Goal: Task Accomplishment & Management: Manage account settings

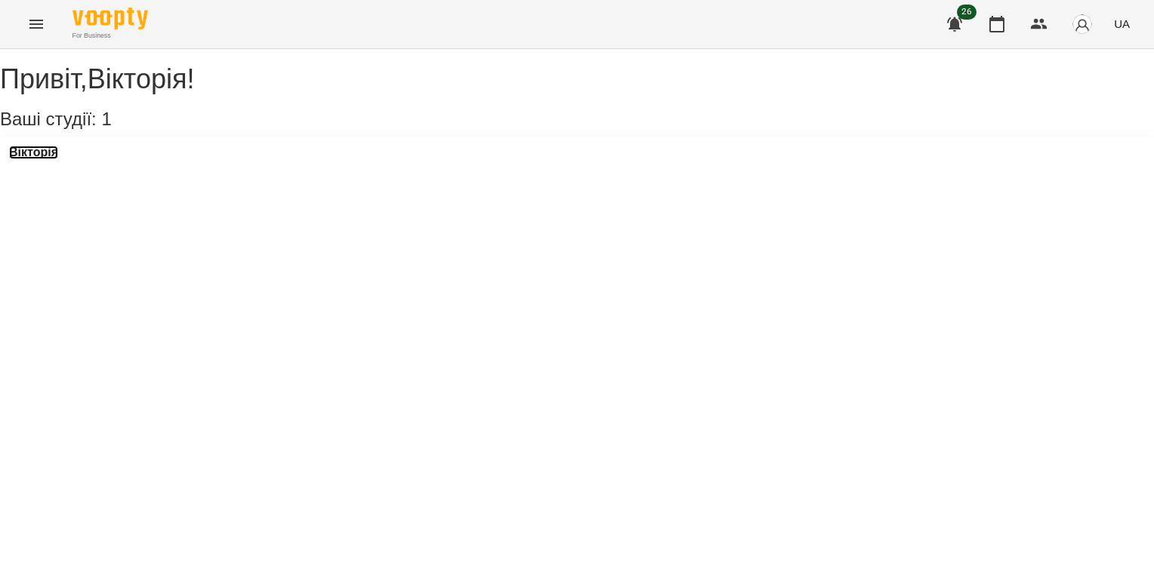
click at [58, 159] on h3 "Вікторія" at bounding box center [33, 153] width 49 height 14
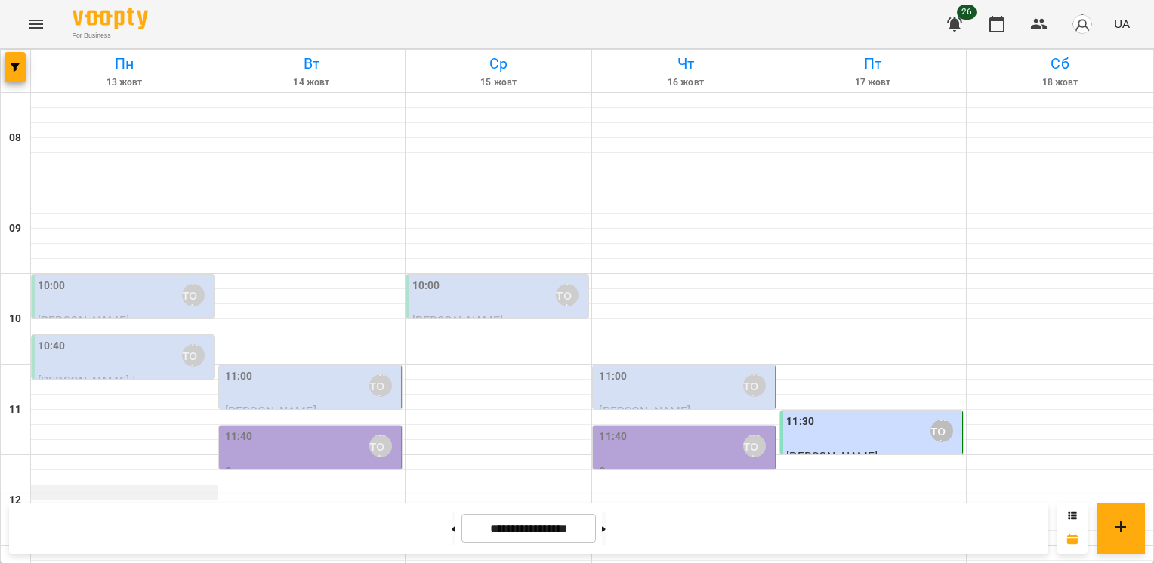
scroll to position [453, 0]
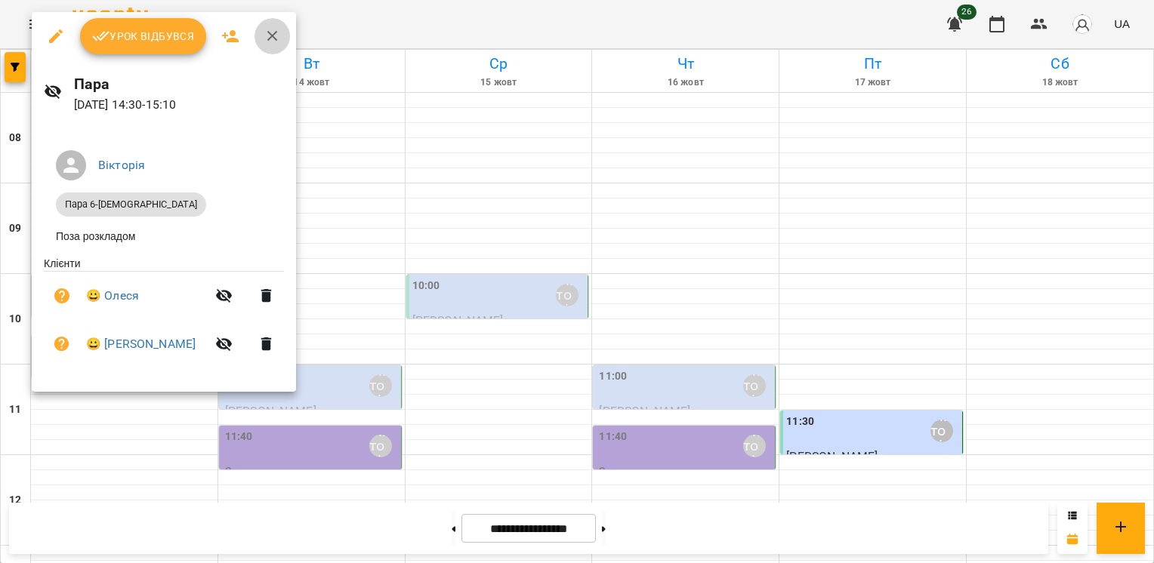
click at [264, 39] on icon "button" at bounding box center [273, 36] width 18 height 18
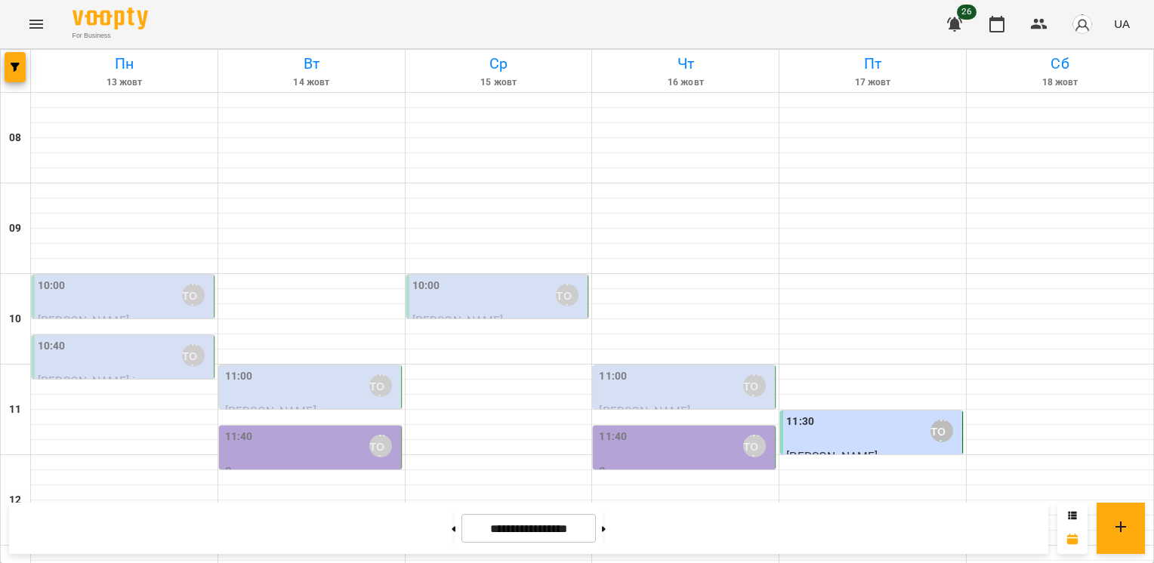
scroll to position [604, 0]
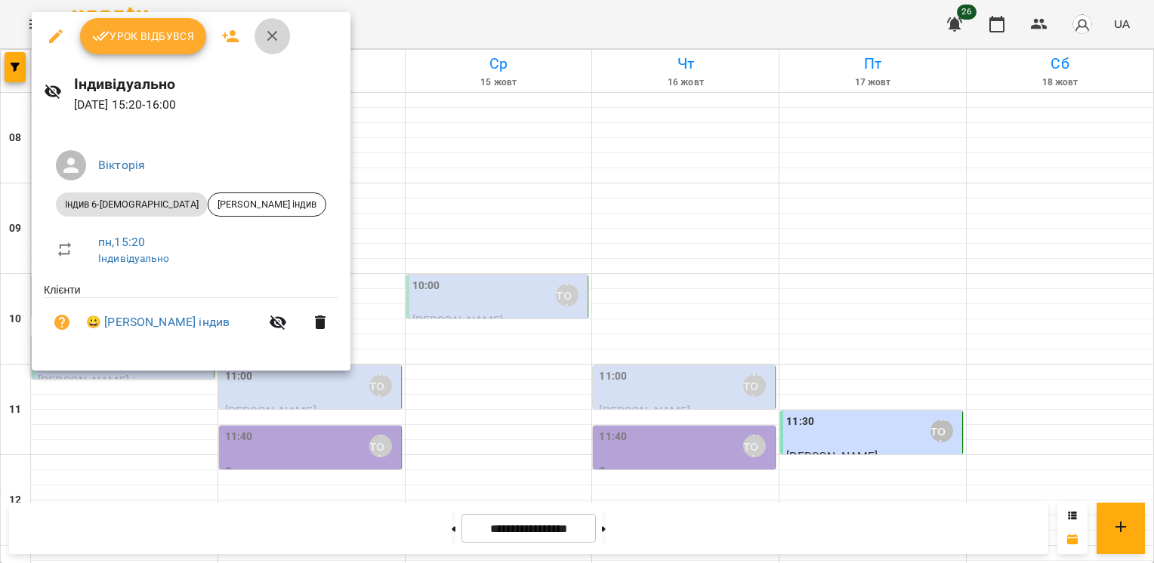
click at [268, 35] on icon "button" at bounding box center [273, 36] width 18 height 18
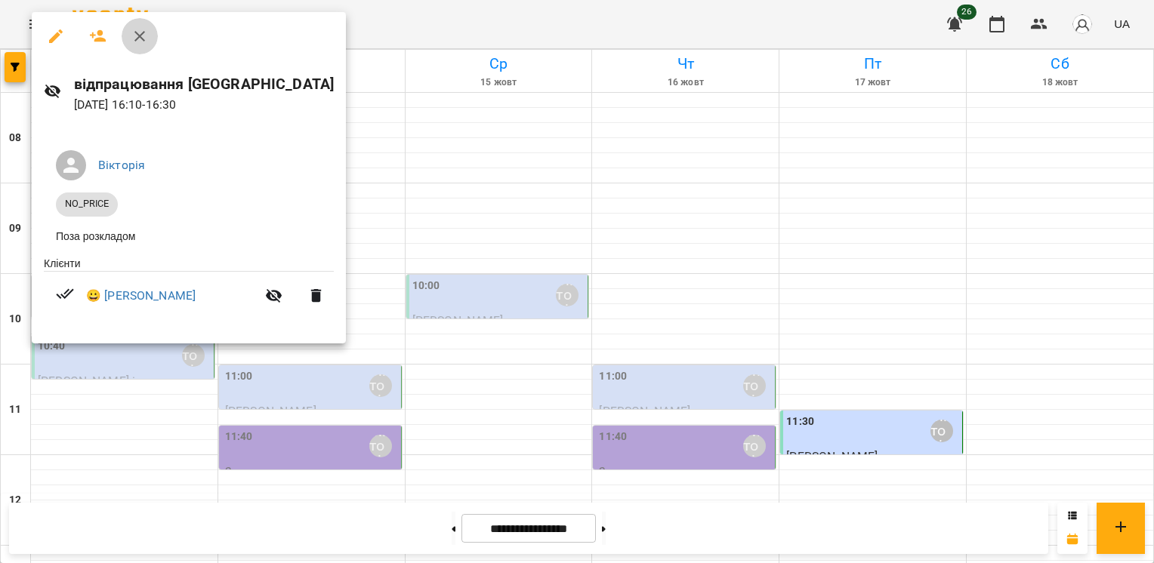
click at [140, 39] on icon "button" at bounding box center [140, 36] width 18 height 18
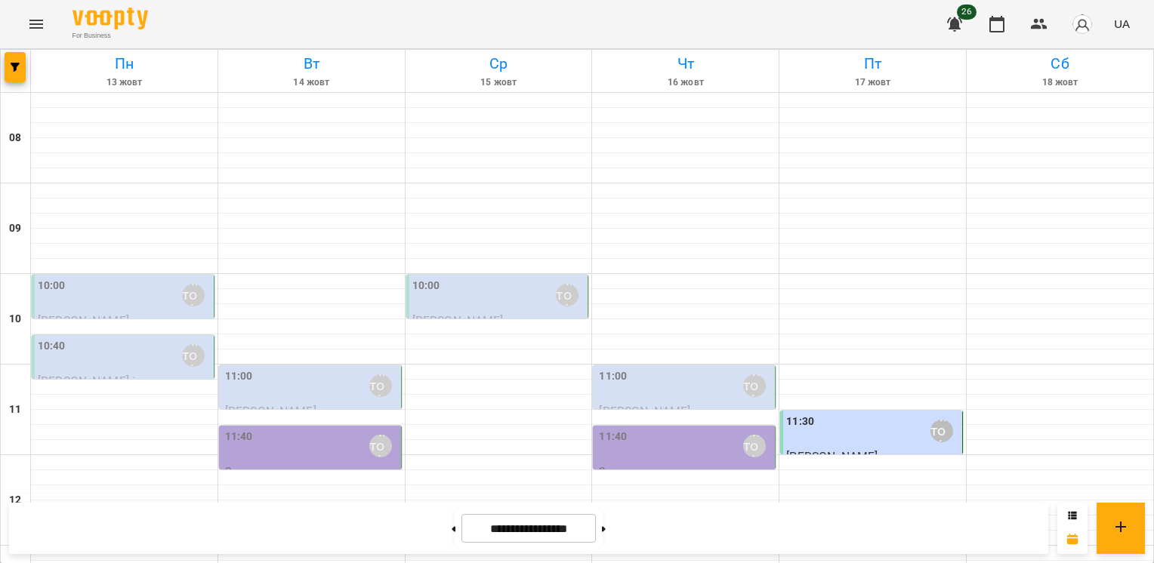
scroll to position [609, 0]
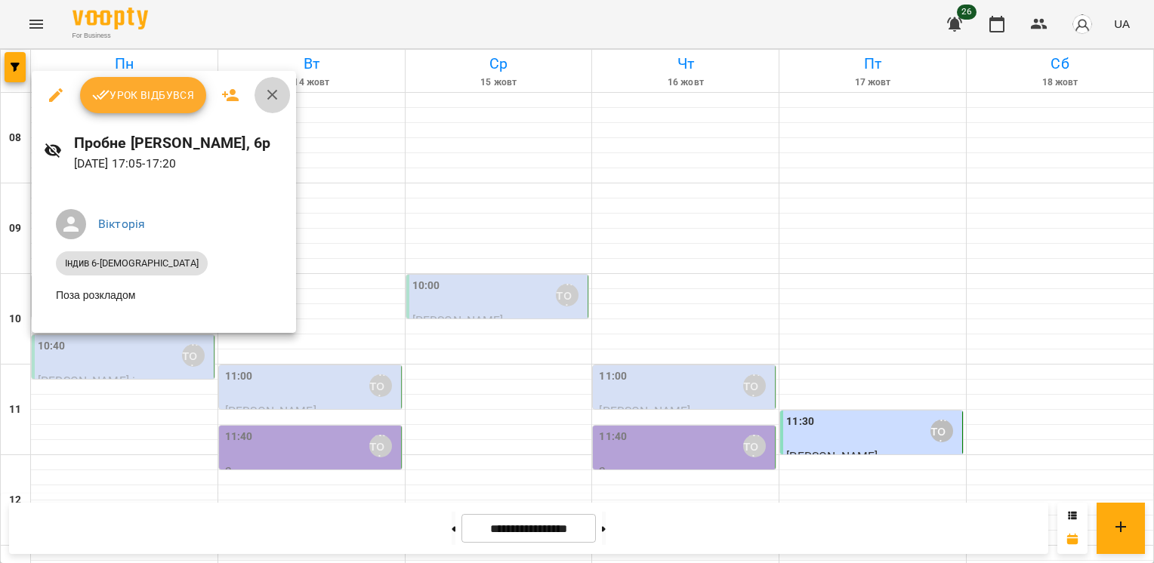
click at [266, 97] on icon "button" at bounding box center [273, 95] width 18 height 18
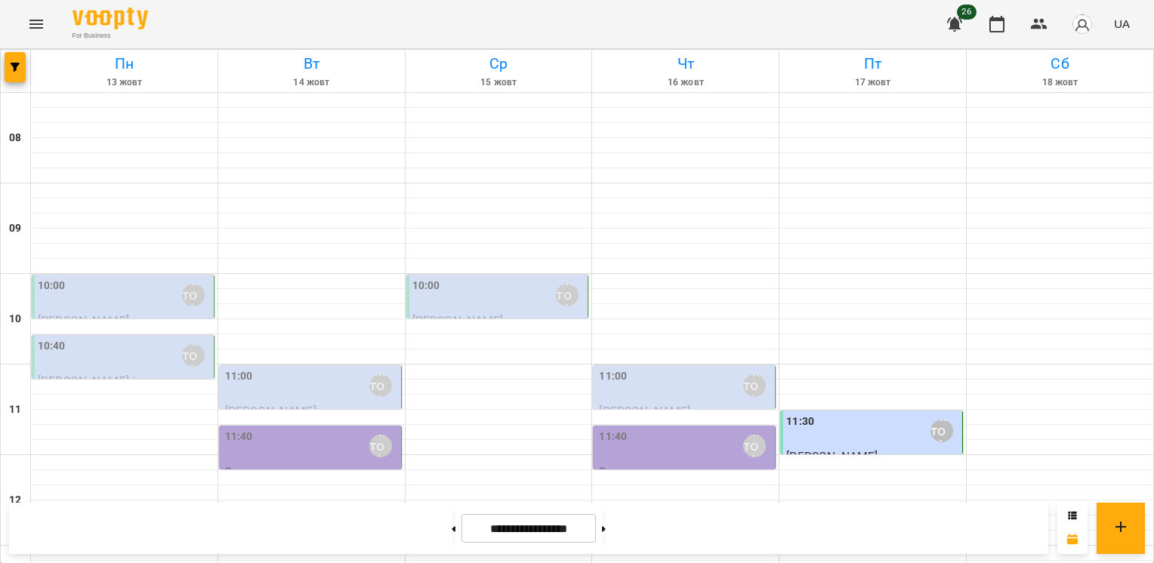
scroll to position [684, 0]
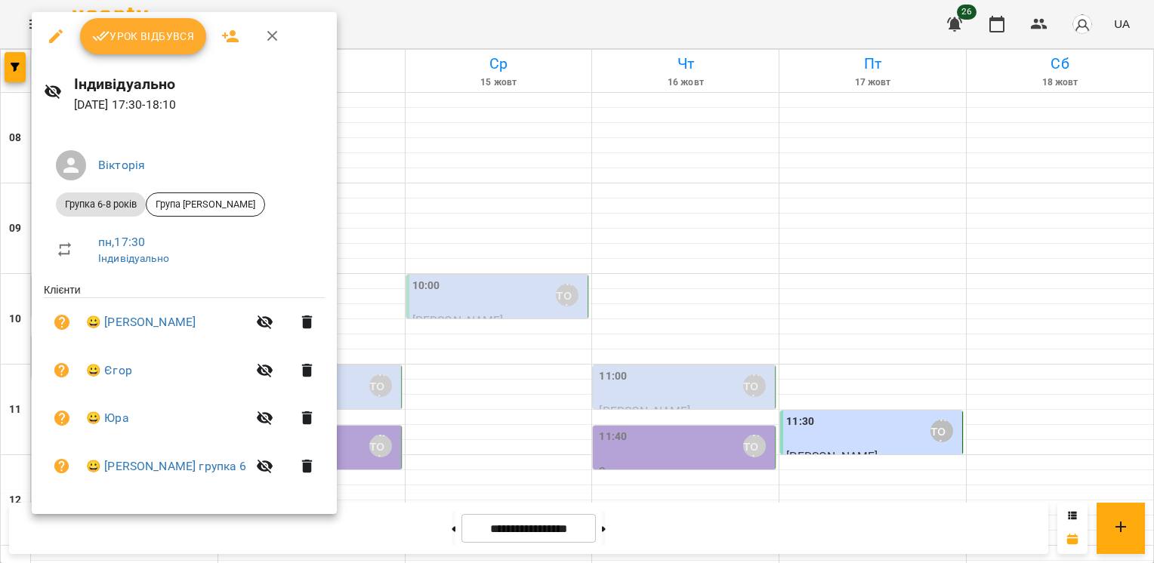
click at [270, 33] on icon "button" at bounding box center [273, 36] width 18 height 18
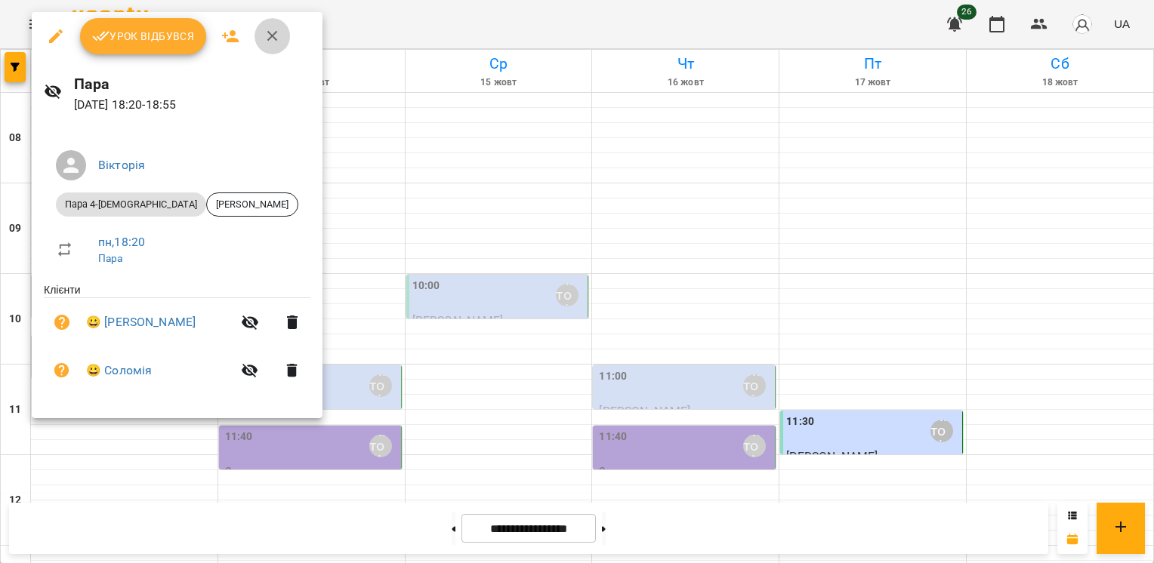
click at [264, 29] on icon "button" at bounding box center [273, 36] width 18 height 18
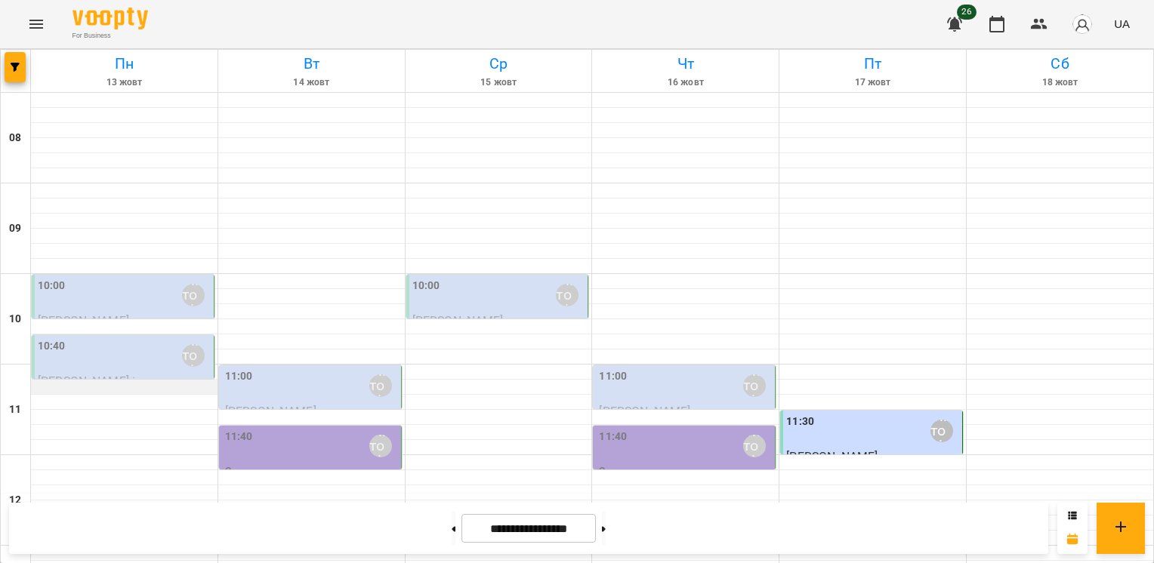
scroll to position [0, 0]
click at [125, 358] on div "10:40 [PERSON_NAME]" at bounding box center [124, 355] width 173 height 35
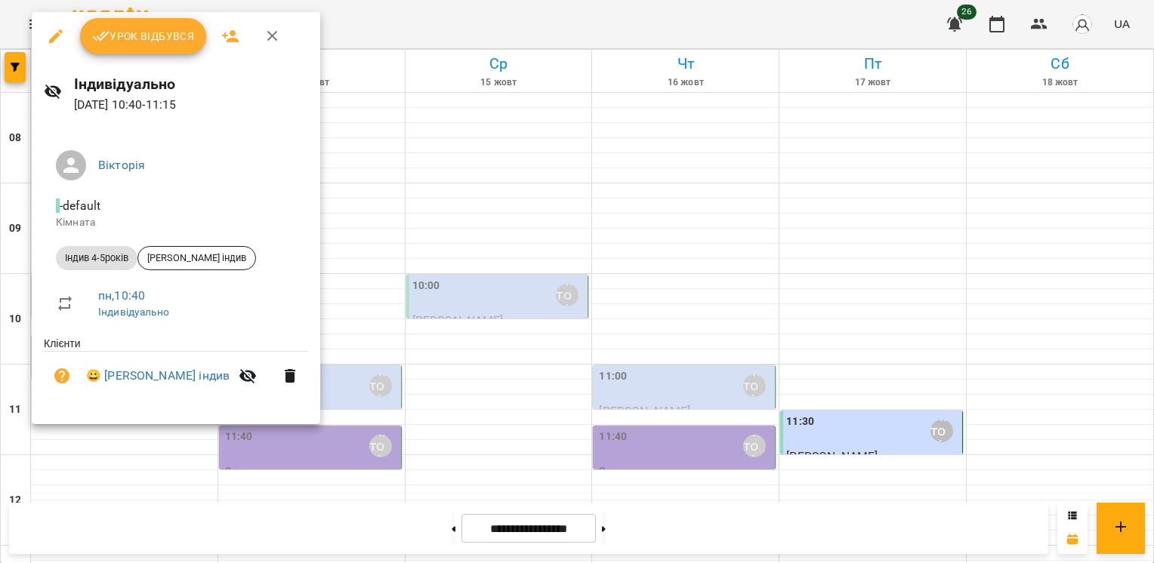
click at [273, 39] on icon "button" at bounding box center [272, 36] width 11 height 11
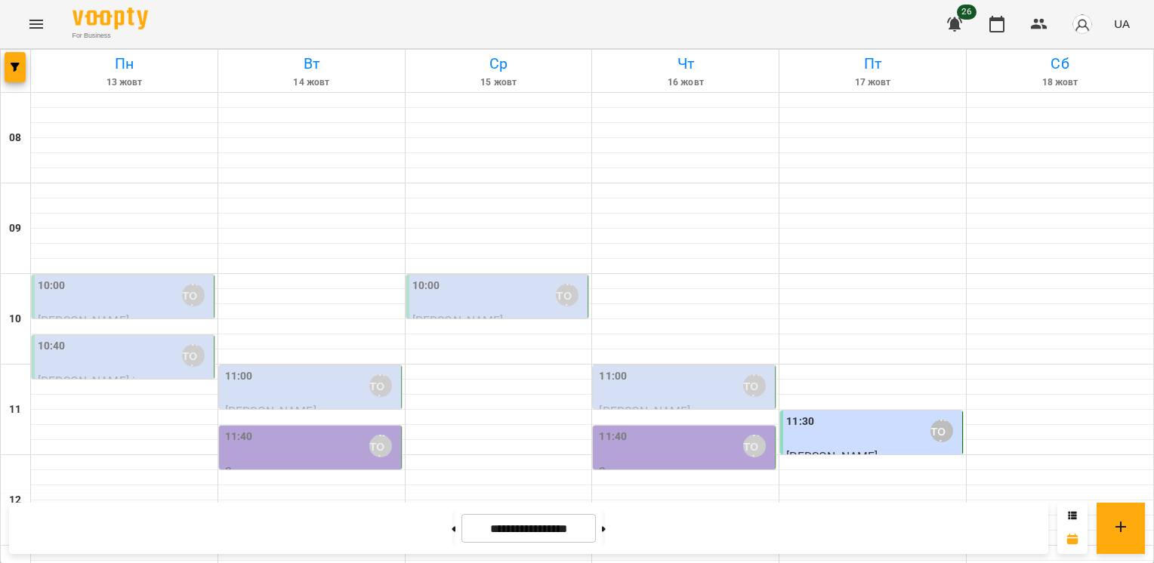
scroll to position [453, 0]
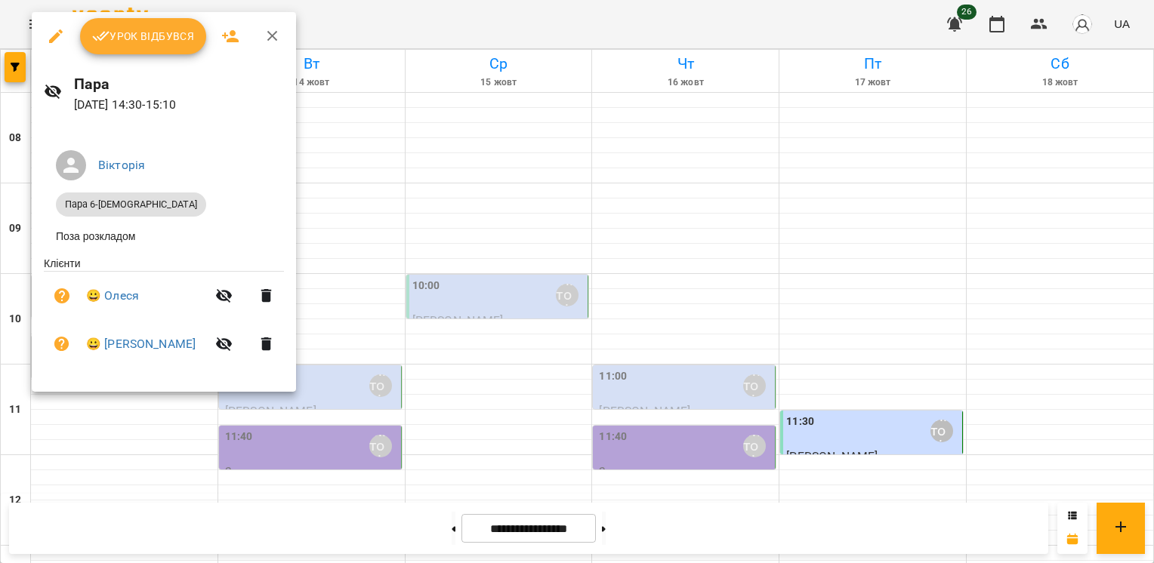
click at [275, 32] on icon "button" at bounding box center [272, 36] width 11 height 11
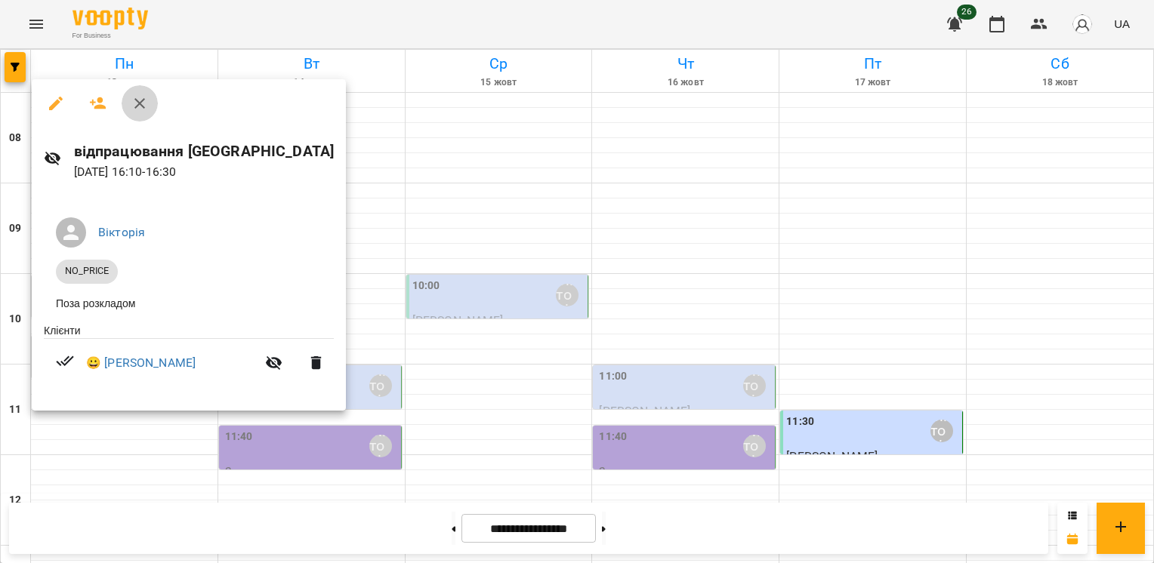
click at [144, 106] on icon "button" at bounding box center [140, 103] width 18 height 18
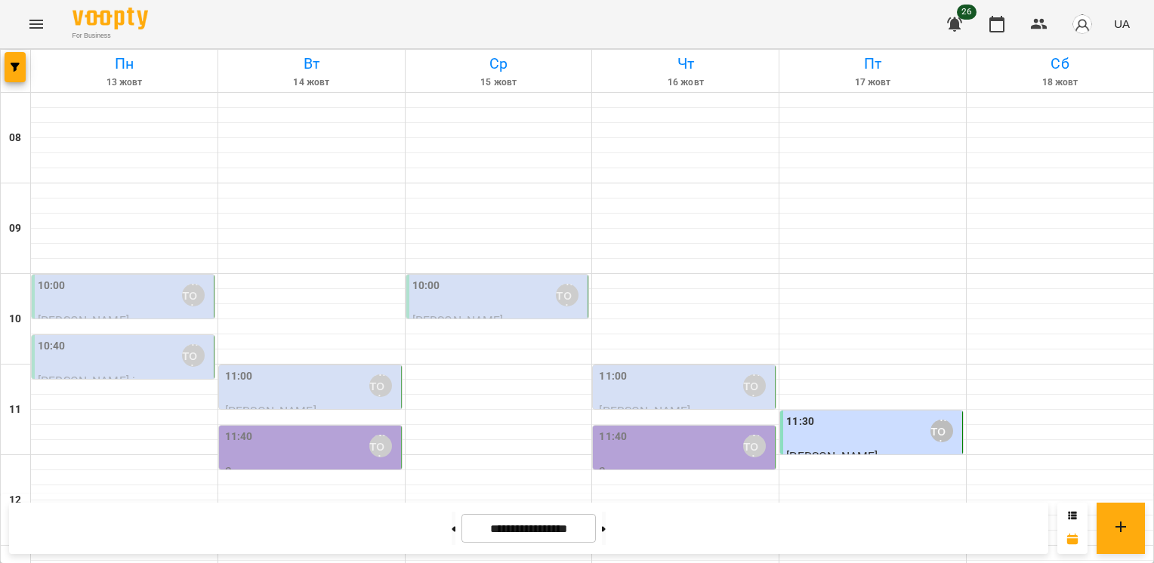
scroll to position [684, 0]
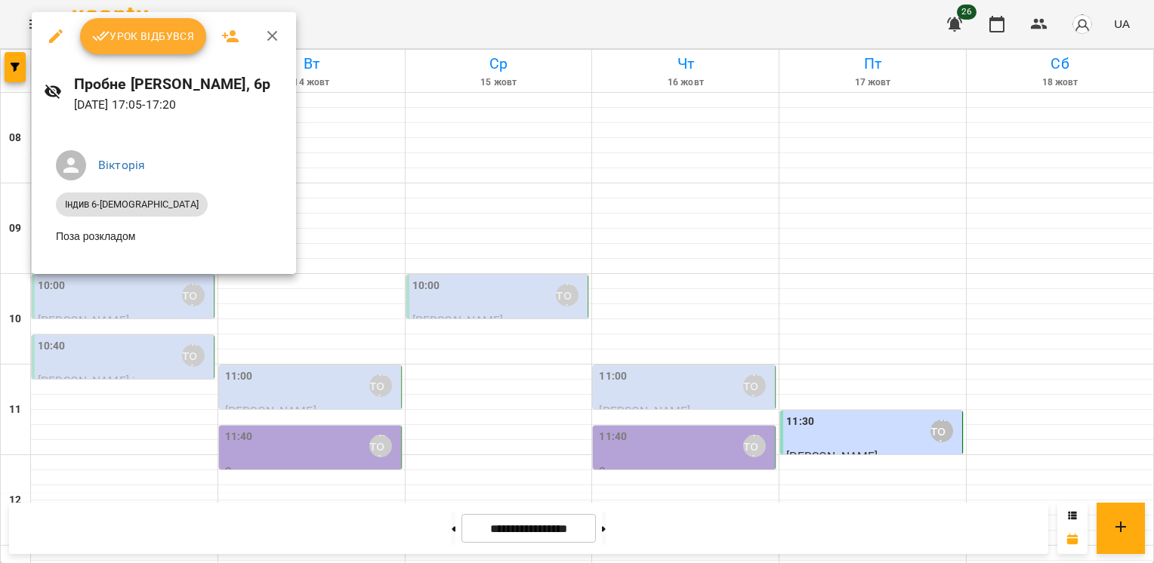
click at [269, 29] on icon "button" at bounding box center [273, 36] width 18 height 18
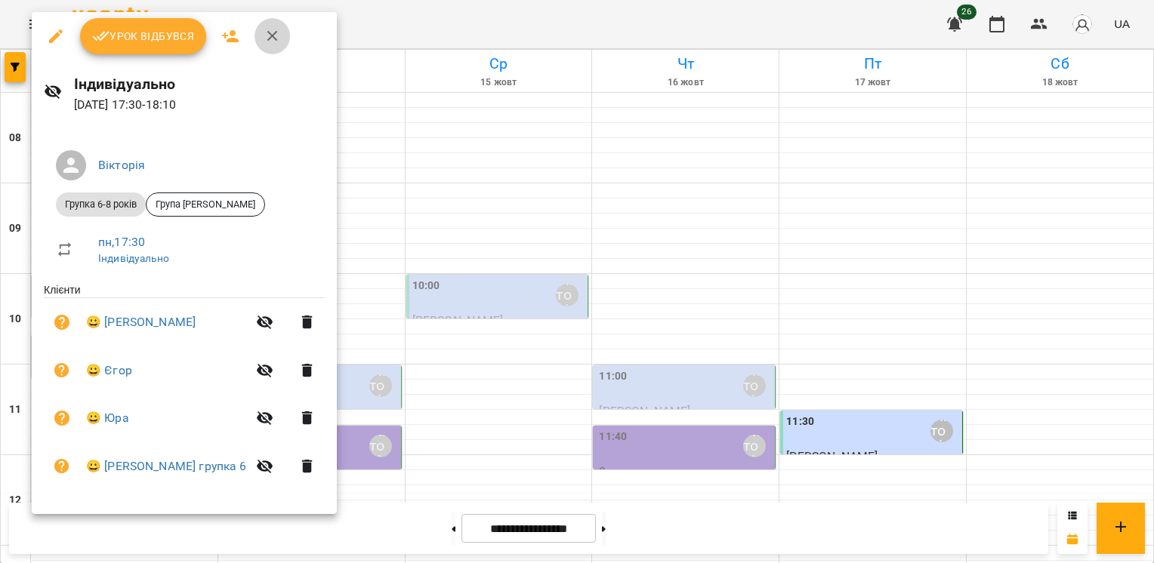
click at [277, 34] on icon "button" at bounding box center [273, 36] width 18 height 18
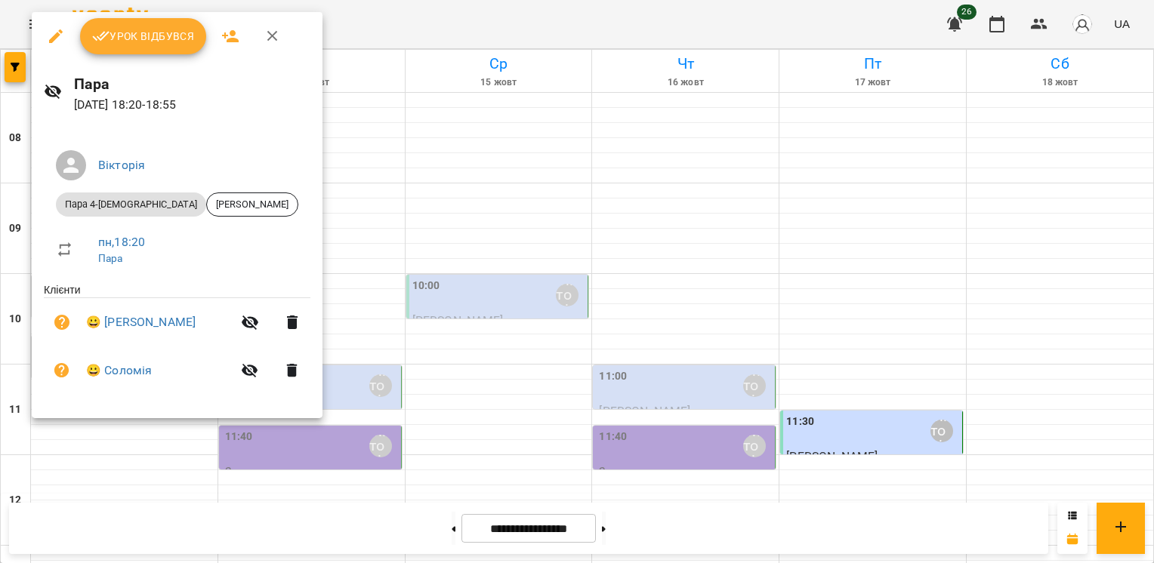
click at [276, 41] on icon "button" at bounding box center [273, 36] width 18 height 18
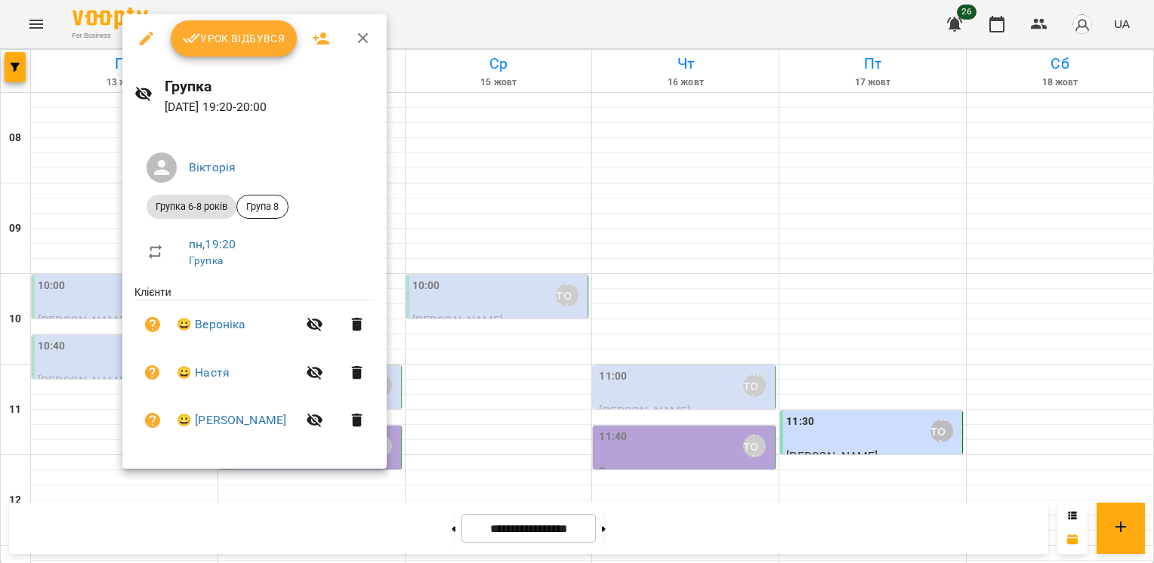
click at [369, 35] on icon "button" at bounding box center [363, 38] width 18 height 18
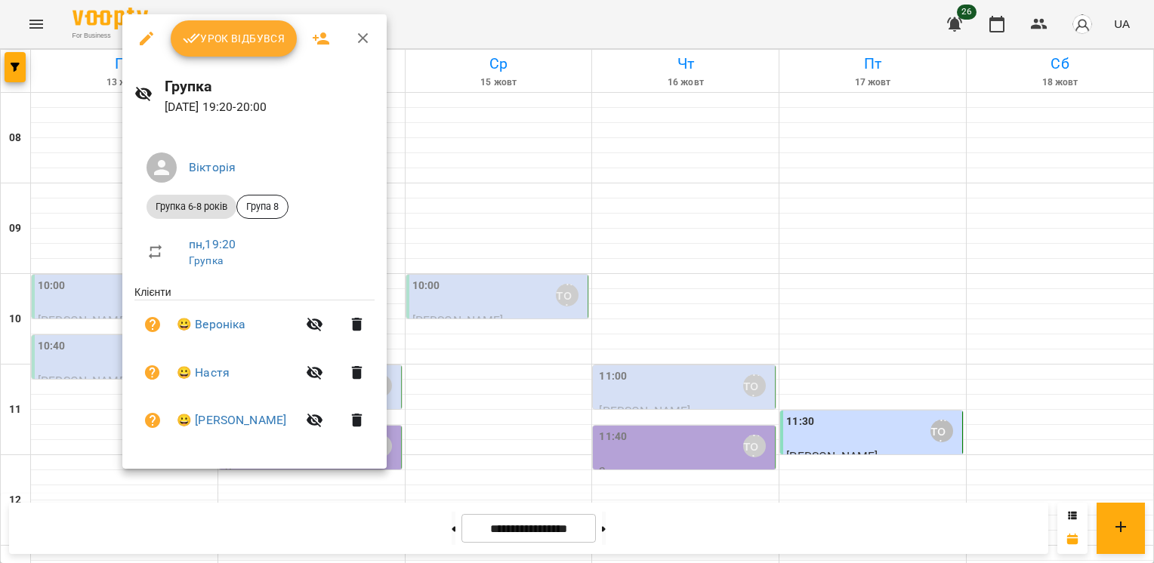
click at [356, 37] on icon "button" at bounding box center [363, 38] width 18 height 18
